Goal: Navigation & Orientation: Find specific page/section

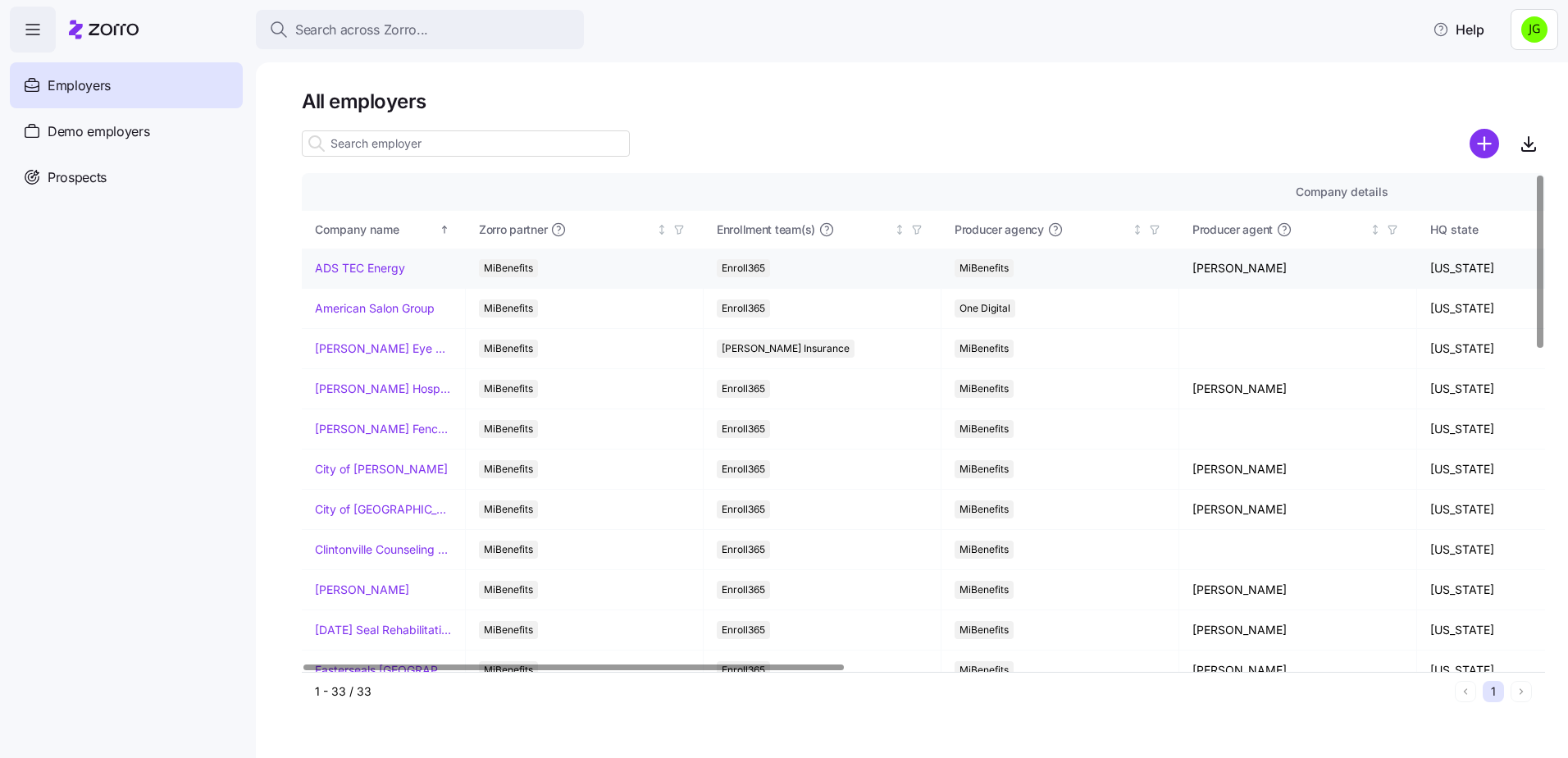
click at [344, 273] on link "ADS TEC Energy" at bounding box center [360, 268] width 90 height 17
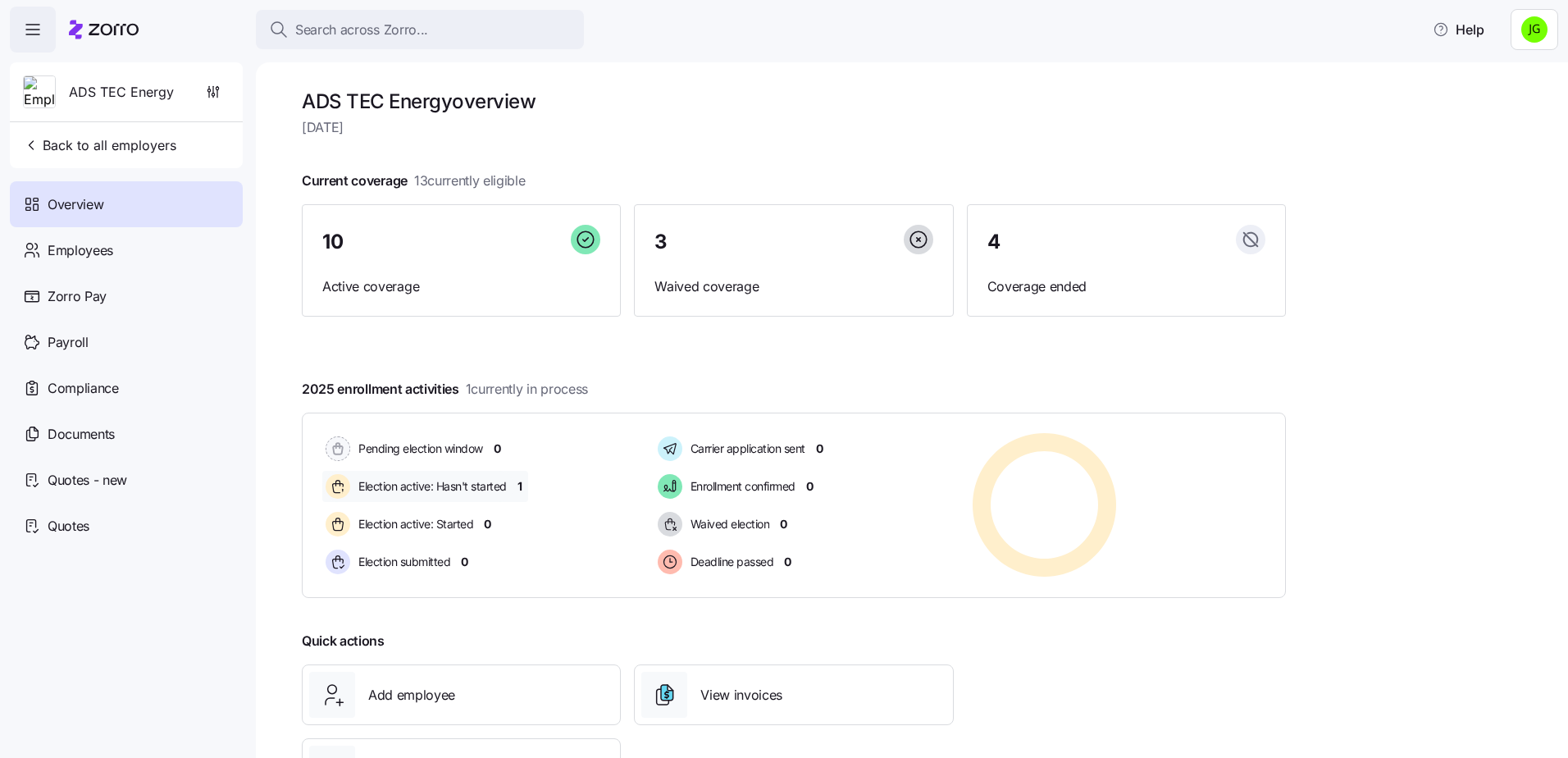
click at [520, 485] on span "1" at bounding box center [519, 486] width 5 height 17
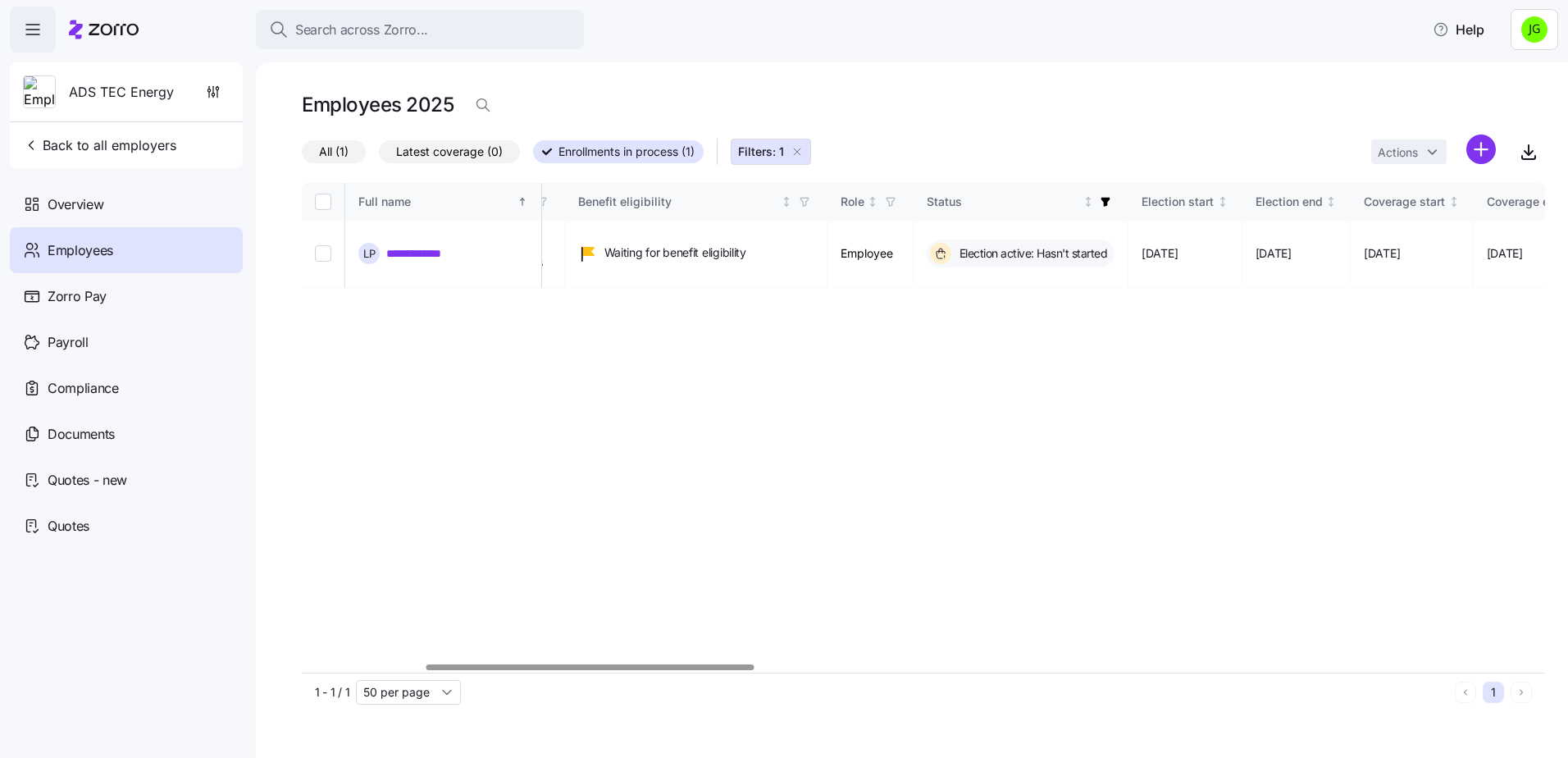
scroll to position [0, 555]
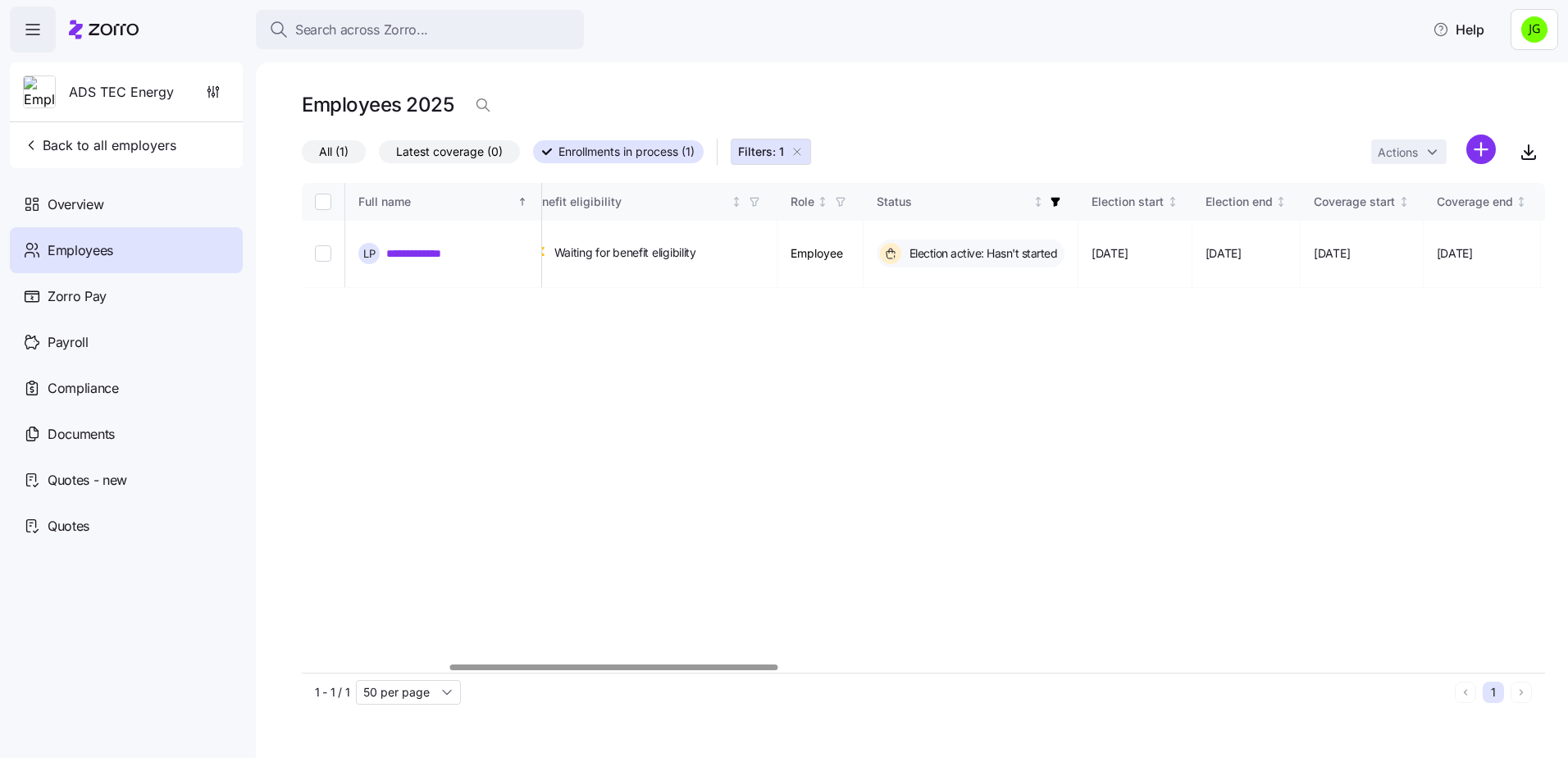
click at [773, 664] on div at bounding box center [614, 667] width 328 height 6
click at [797, 149] on icon "button" at bounding box center [797, 151] width 13 height 13
click at [95, 251] on span "Employees" at bounding box center [80, 251] width 65 height 20
click at [130, 157] on button "Back to all employers" at bounding box center [99, 145] width 166 height 33
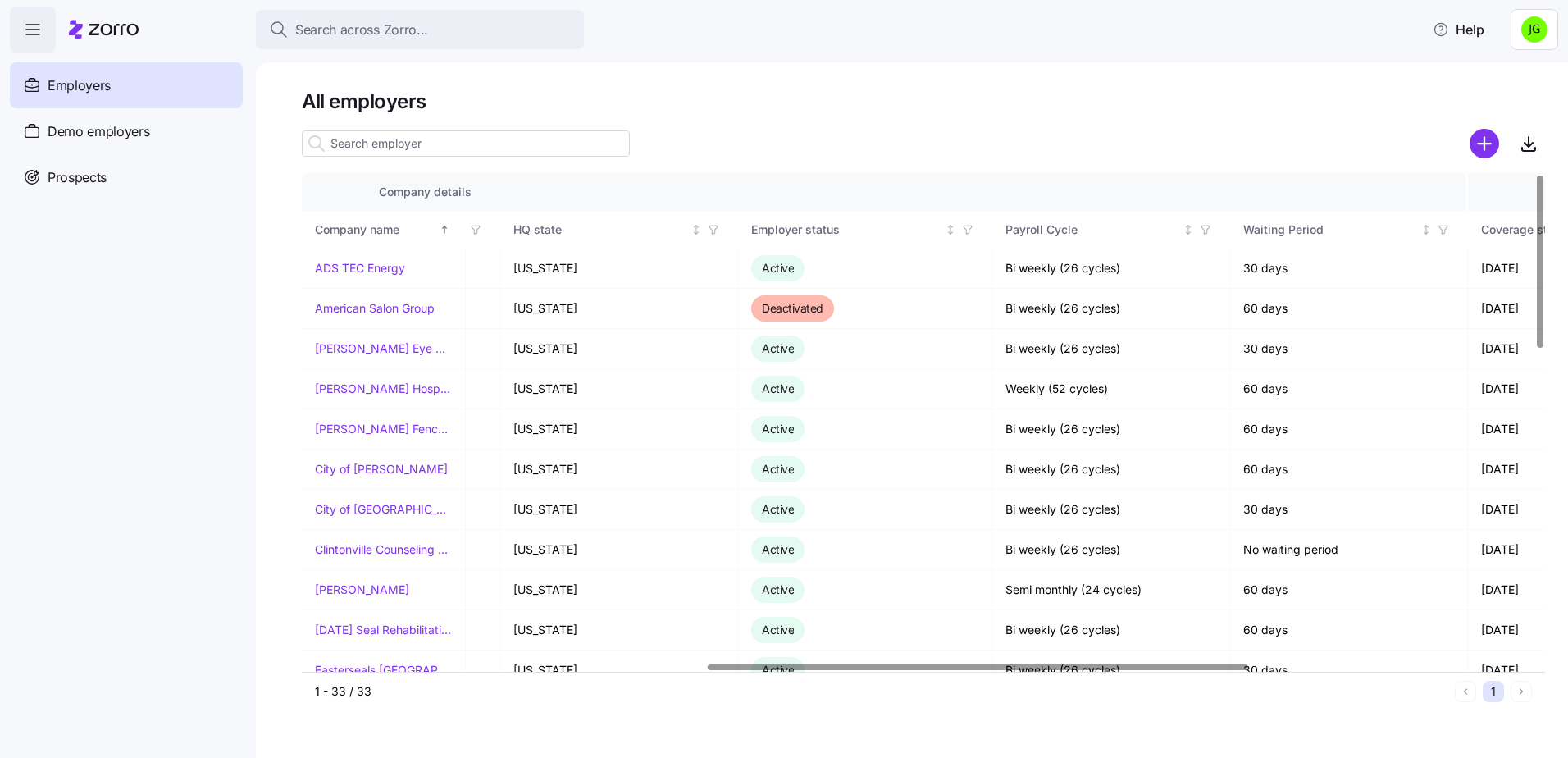
scroll to position [0, 929]
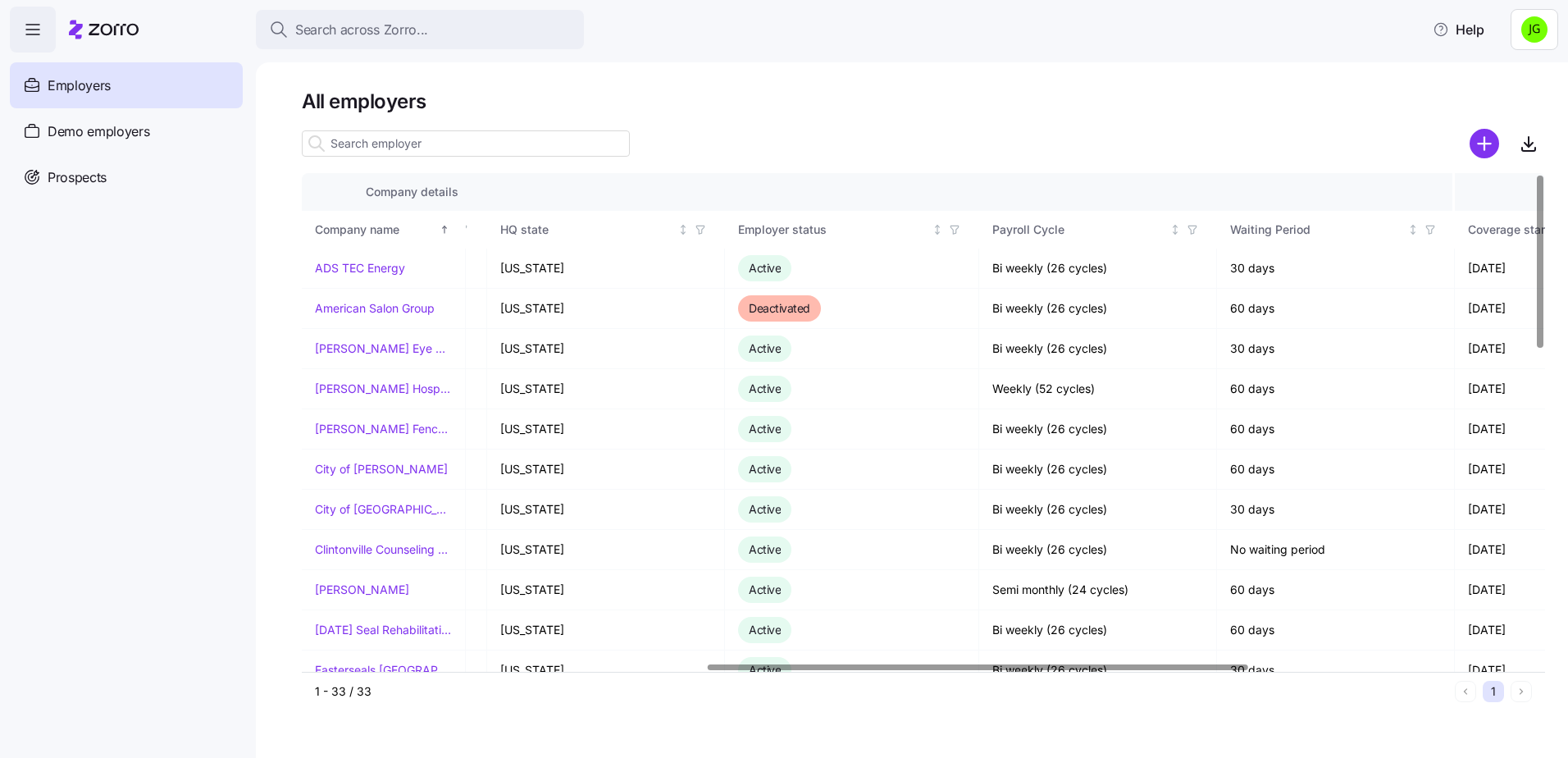
click at [977, 672] on div at bounding box center [918, 666] width 1233 height 10
click at [357, 352] on link "[PERSON_NAME] Eye Associates" at bounding box center [383, 349] width 137 height 17
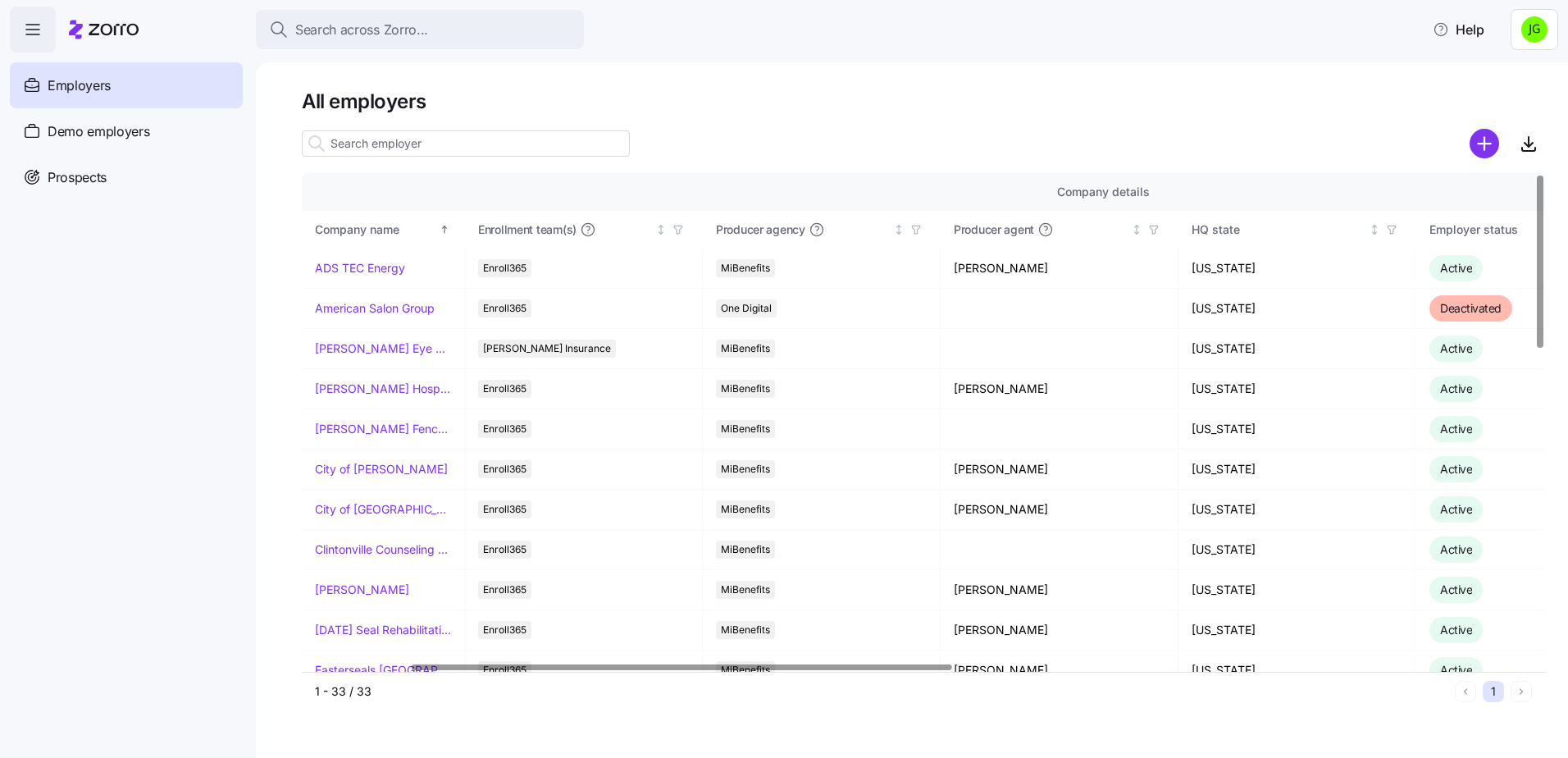
scroll to position [0, 249]
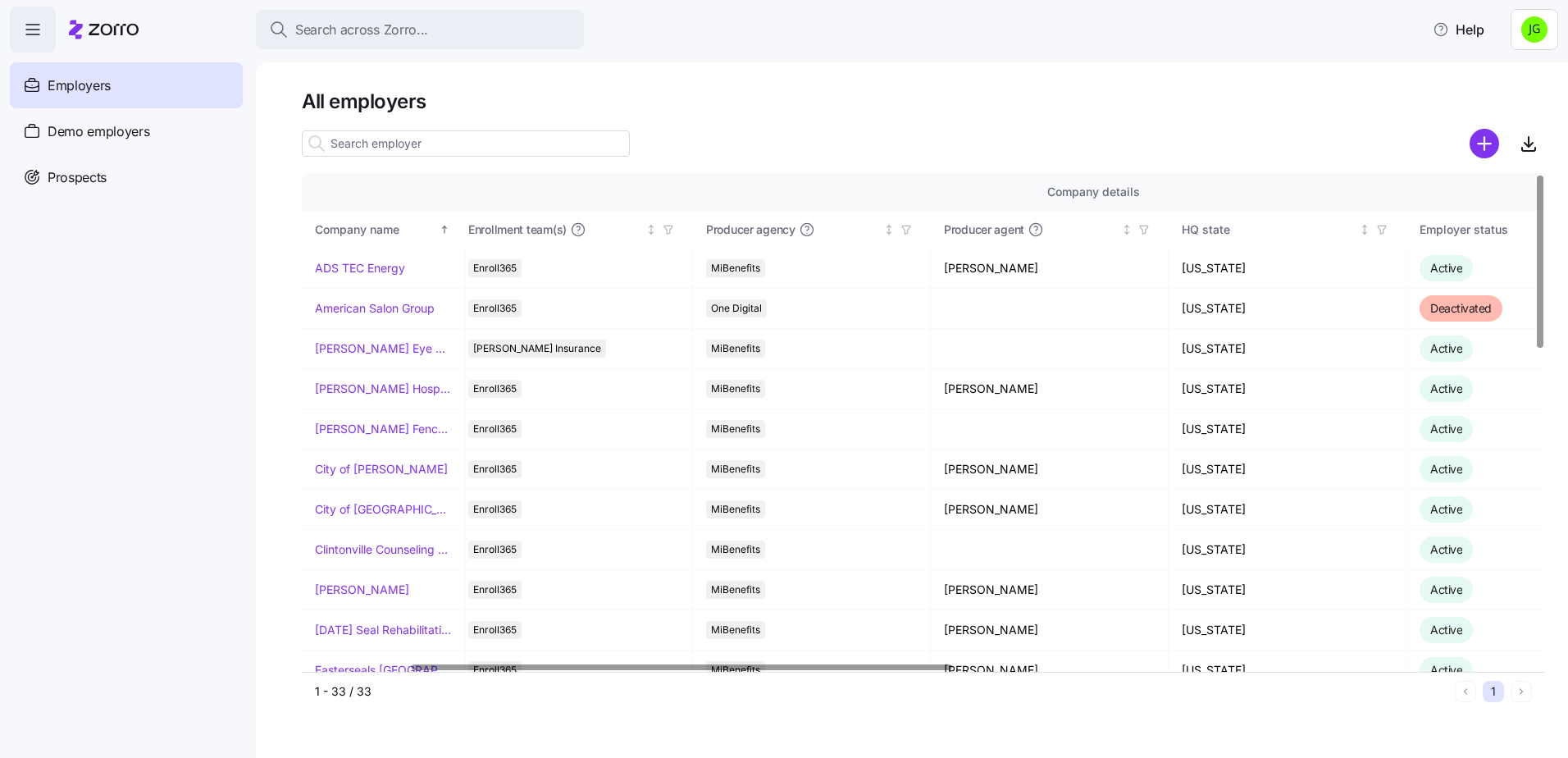
click at [682, 662] on div at bounding box center [918, 666] width 1233 height 10
click at [366, 429] on link "[PERSON_NAME] Fence Company" at bounding box center [383, 429] width 137 height 17
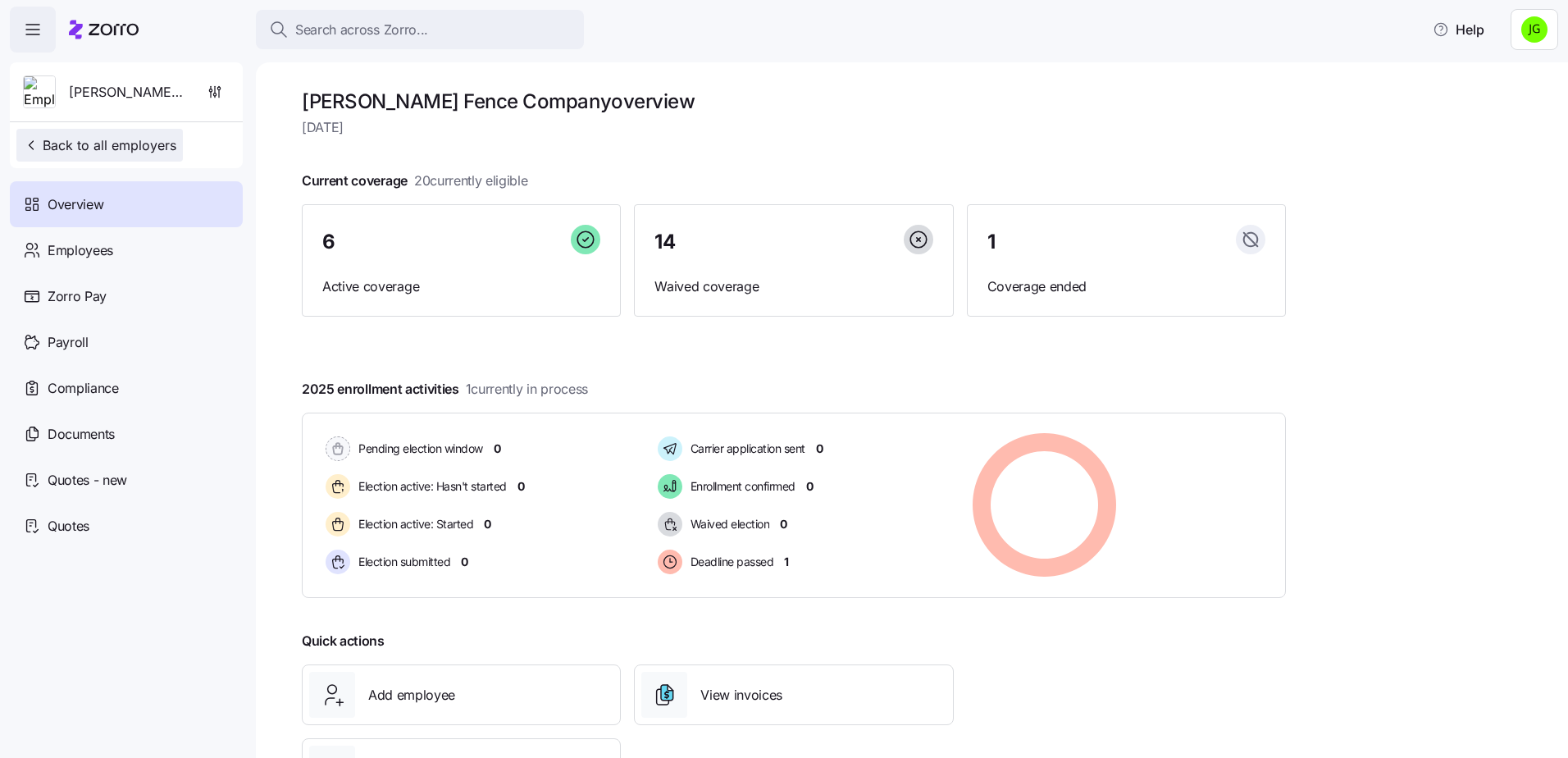
click at [93, 148] on span "Back to all employers" at bounding box center [99, 144] width 153 height 19
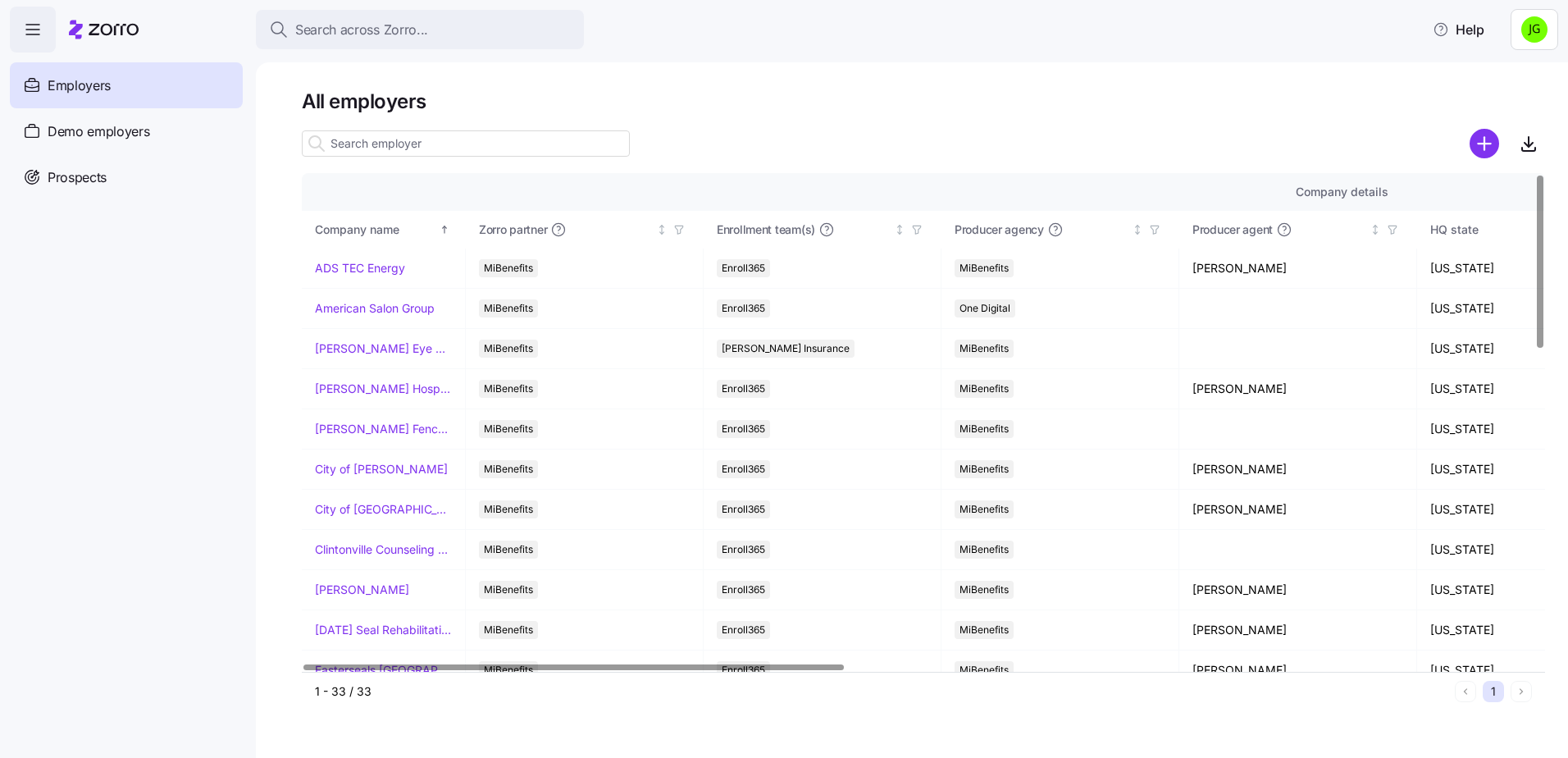
click at [106, 358] on nav "Employers Demo employers Prospects Demo prospects Agencies" at bounding box center [128, 405] width 256 height 706
